Goal: Communication & Community: Answer question/provide support

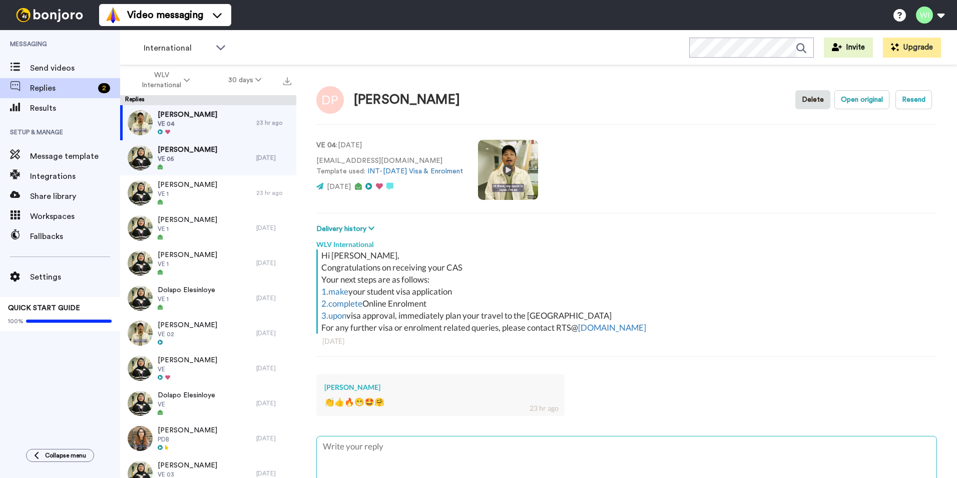
scroll to position [65, 0]
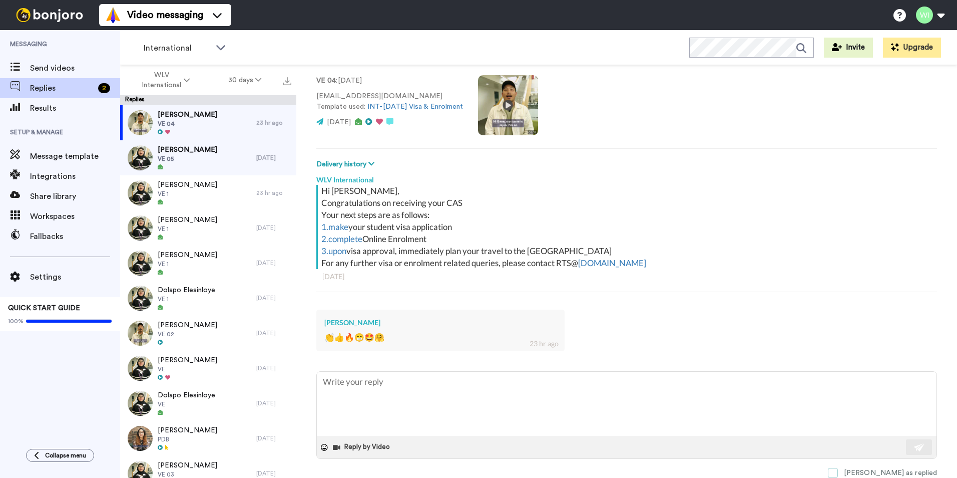
click at [838, 475] on span at bounding box center [833, 473] width 10 height 10
click at [221, 130] on div "[PERSON_NAME] VE 04" at bounding box center [188, 122] width 136 height 35
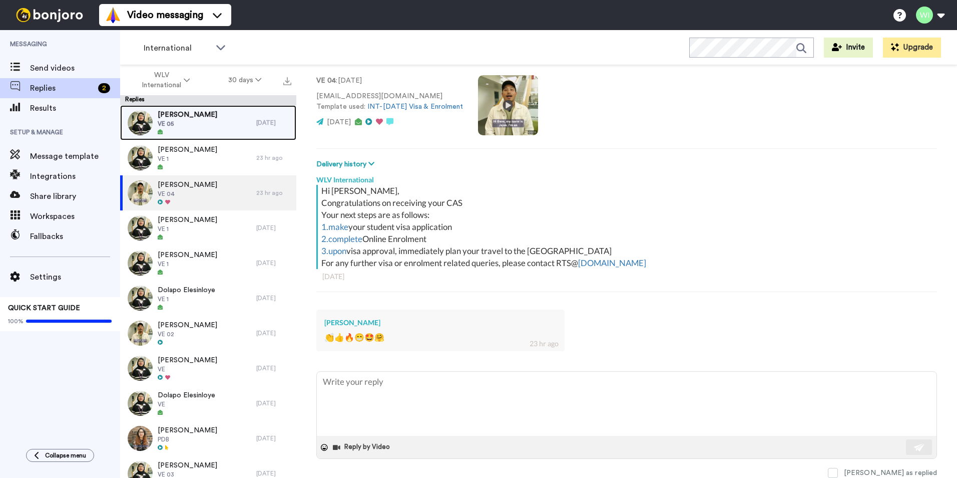
click at [175, 120] on span "VE 05" at bounding box center [188, 124] width 60 height 8
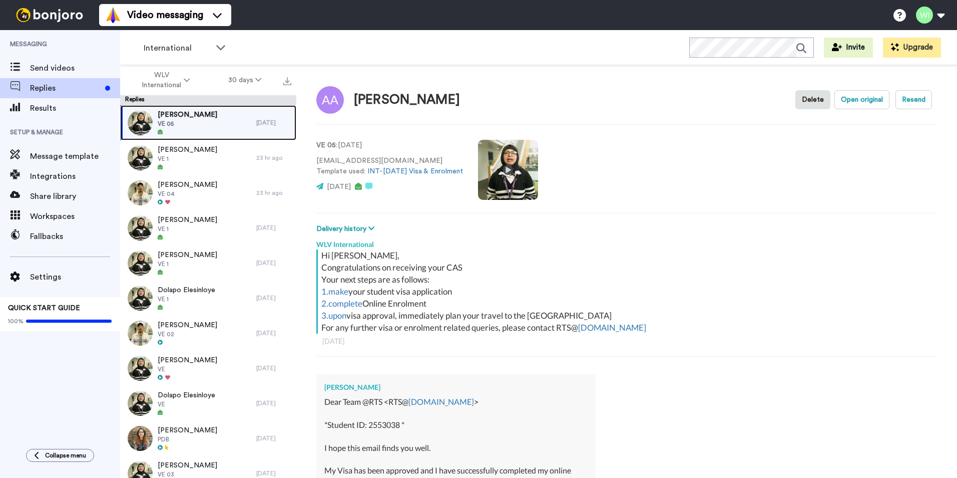
click at [232, 130] on div "[PERSON_NAME] VE 05" at bounding box center [188, 122] width 136 height 35
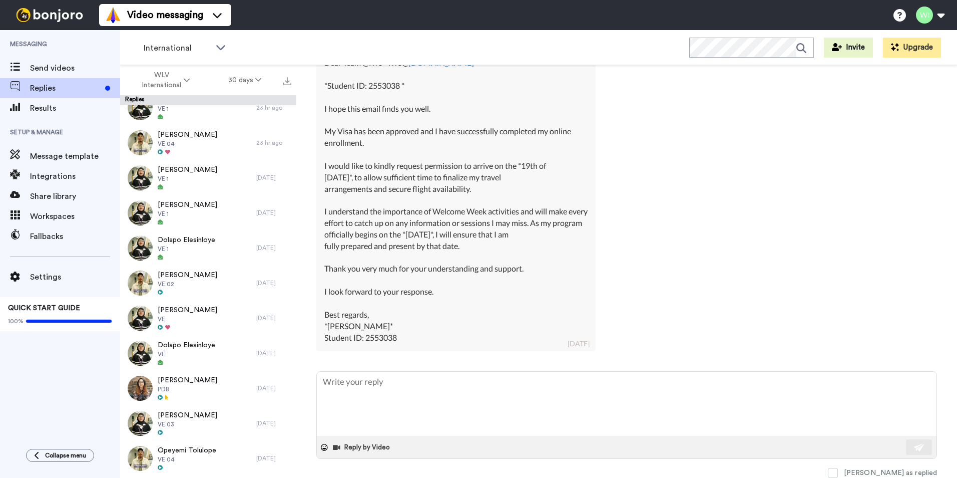
scroll to position [239, 0]
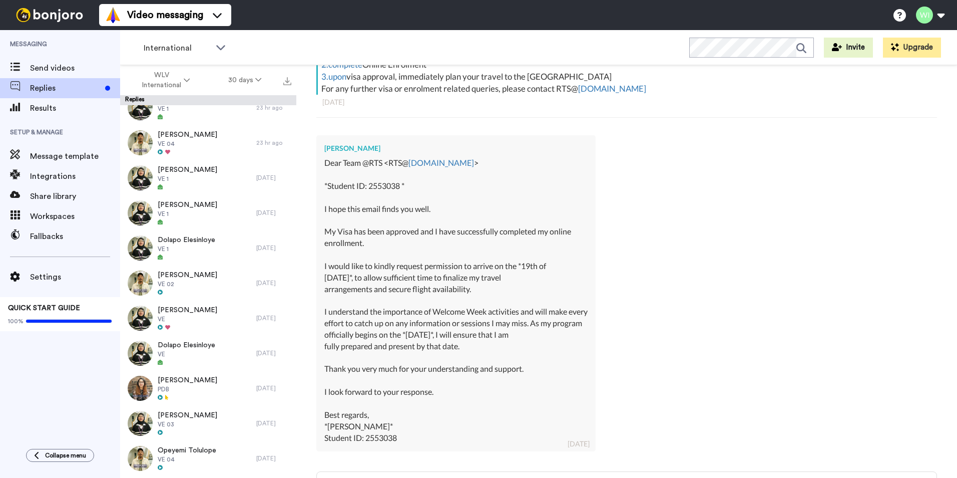
type textarea "x"
